Goal: Information Seeking & Learning: Learn about a topic

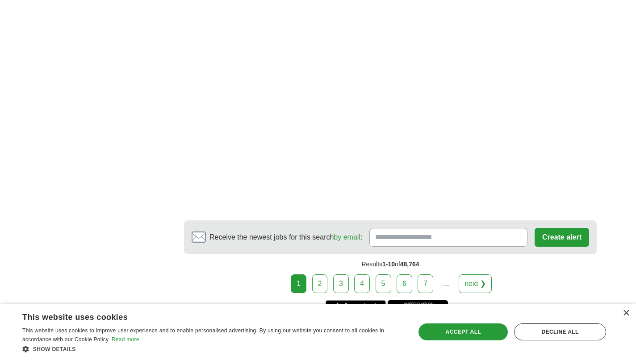
scroll to position [1604, 0]
click at [469, 285] on link "next ❯" at bounding box center [475, 283] width 33 height 19
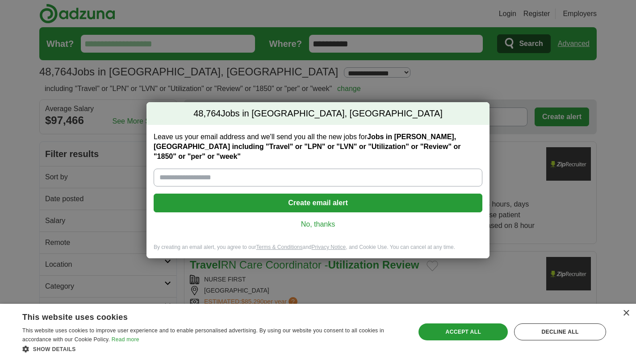
click at [322, 221] on link "No, thanks" at bounding box center [318, 225] width 314 height 10
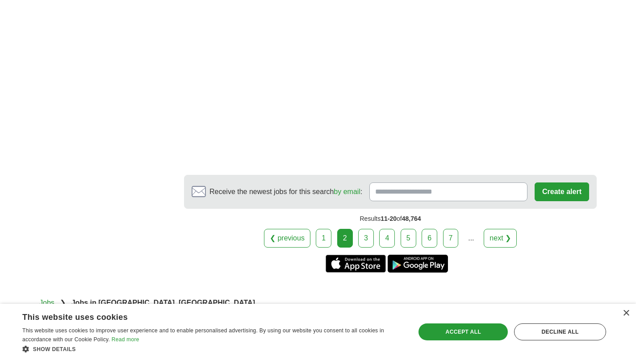
scroll to position [1700, 0]
click at [493, 229] on link "next ❯" at bounding box center [500, 238] width 33 height 19
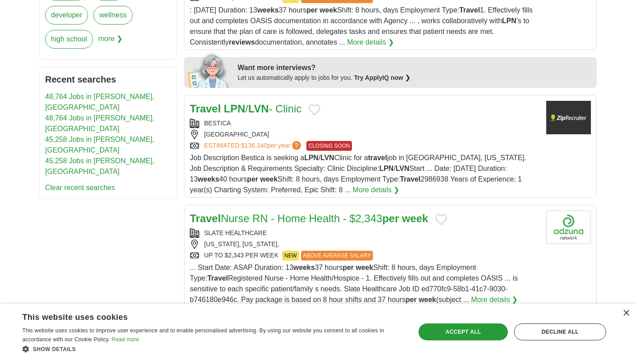
scroll to position [416, 0]
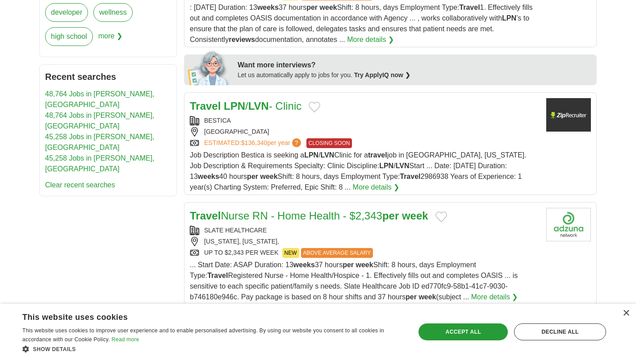
click at [385, 190] on link "More details ❯" at bounding box center [376, 187] width 47 height 11
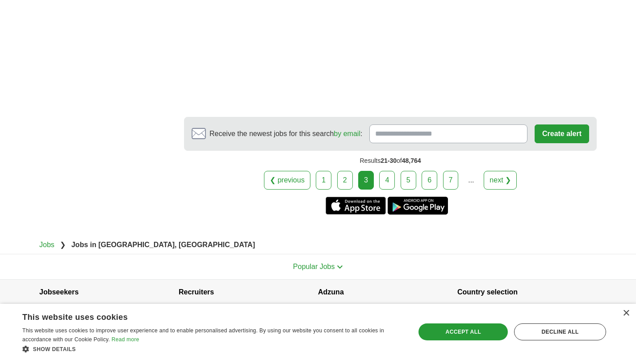
scroll to position [1739, 0]
click at [498, 172] on link "next ❯" at bounding box center [500, 181] width 33 height 19
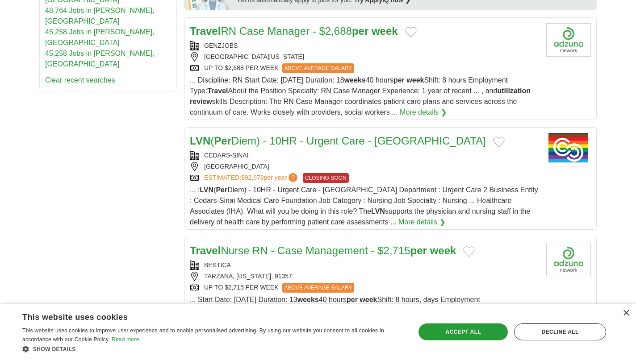
scroll to position [523, 0]
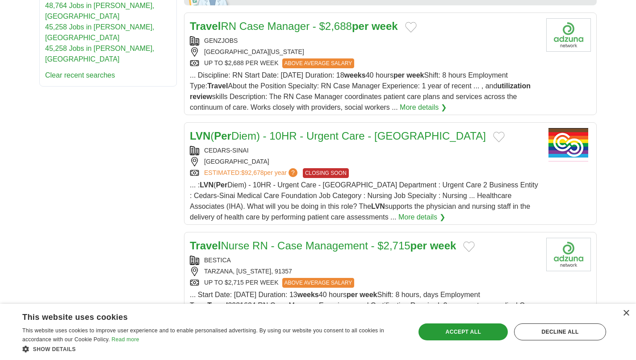
click at [398, 212] on link "More details ❯" at bounding box center [421, 217] width 47 height 11
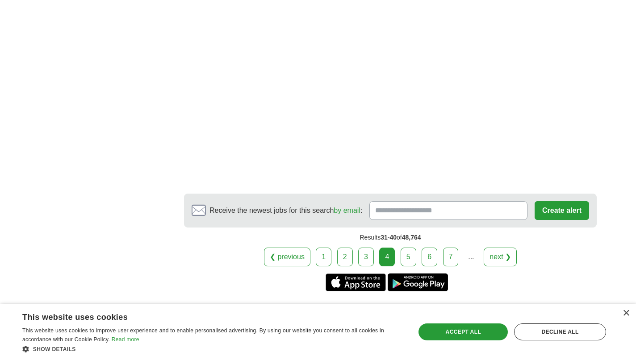
scroll to position [1677, 0]
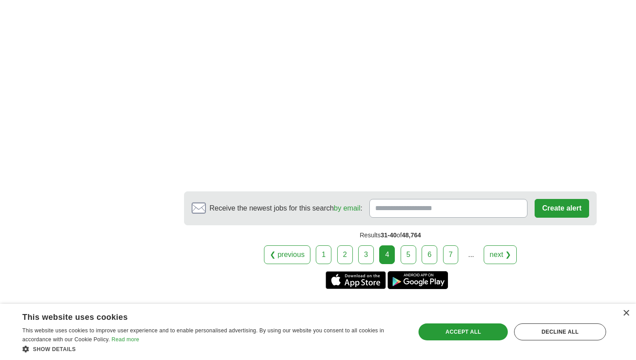
click at [499, 246] on link "next ❯" at bounding box center [500, 255] width 33 height 19
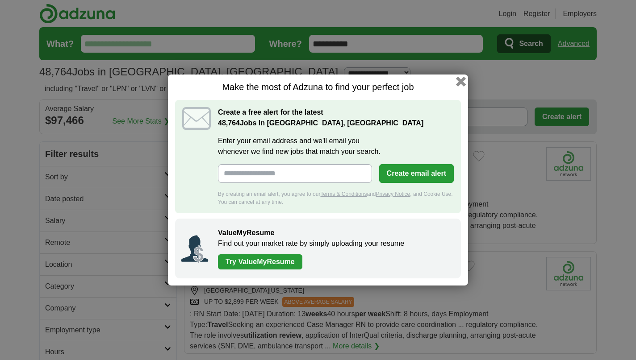
click at [459, 83] on button "button" at bounding box center [461, 82] width 10 height 10
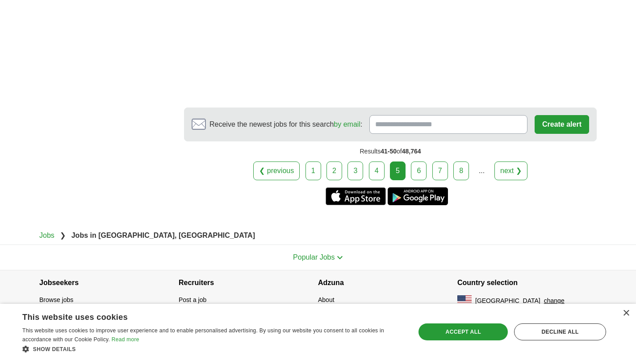
scroll to position [1408, 0]
